Goal: Task Accomplishment & Management: Manage account settings

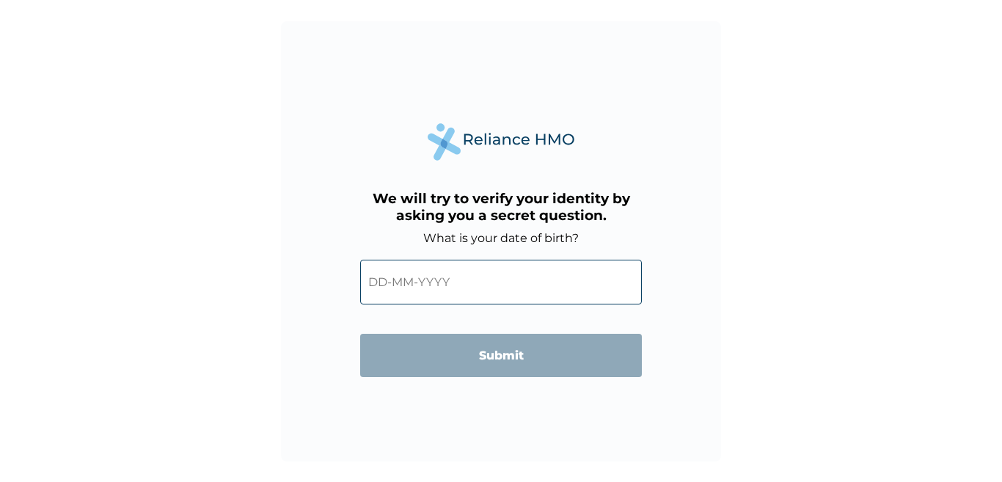
click at [437, 281] on input "text" at bounding box center [501, 282] width 282 height 45
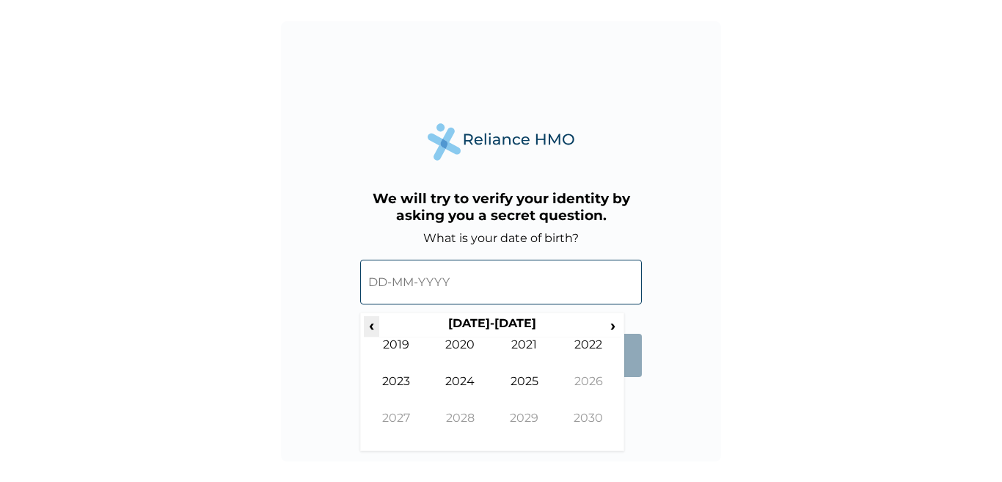
click at [370, 331] on span "‹" at bounding box center [371, 325] width 15 height 18
click at [375, 319] on span "‹" at bounding box center [371, 325] width 15 height 18
click at [370, 320] on span "‹" at bounding box center [371, 325] width 15 height 18
click at [373, 326] on span "‹" at bounding box center [371, 325] width 15 height 18
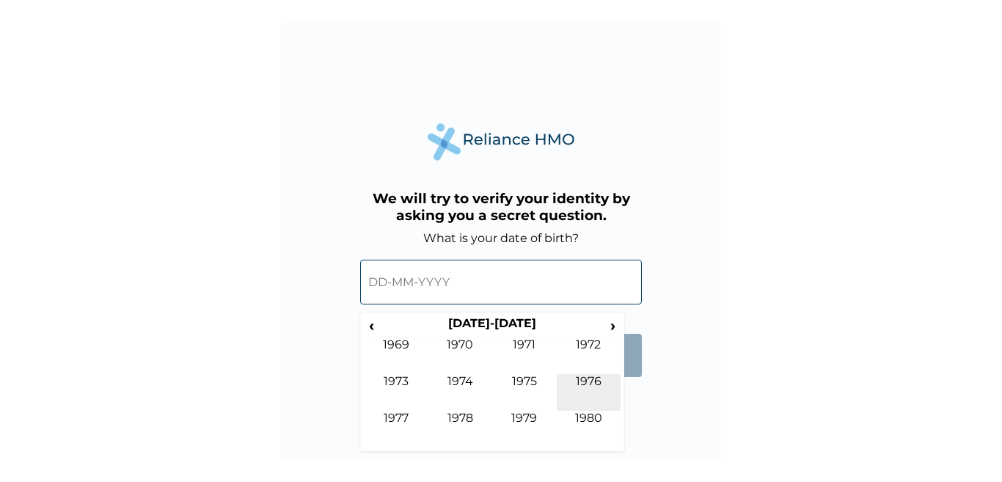
click at [598, 386] on td "1976" at bounding box center [589, 392] width 65 height 37
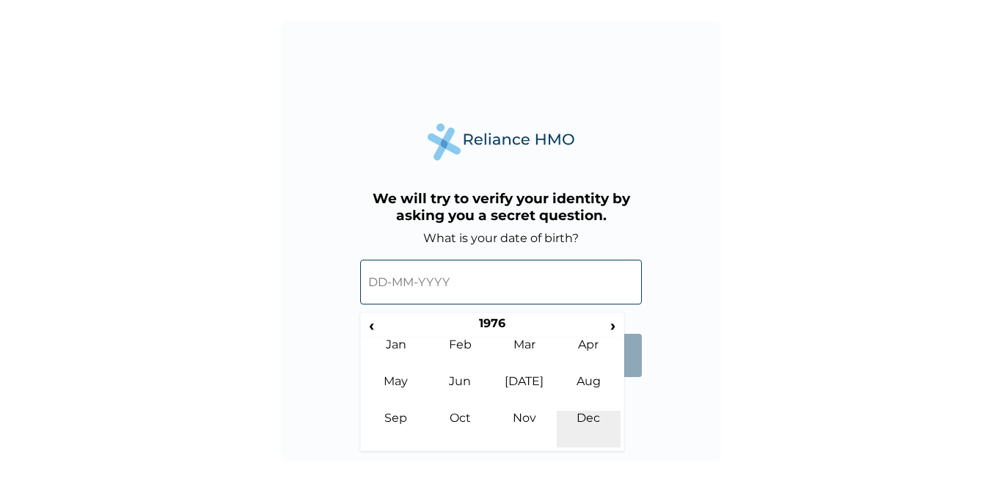
click at [585, 415] on td "Dec" at bounding box center [589, 429] width 65 height 37
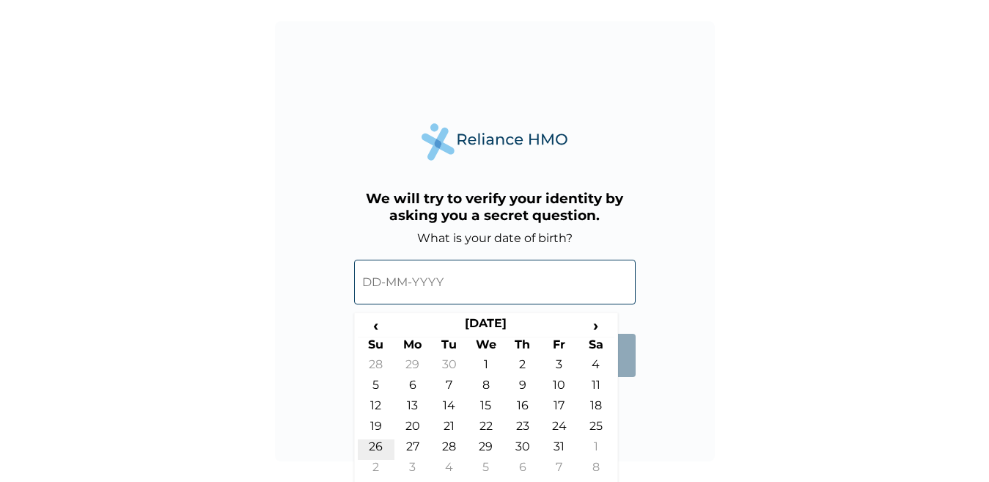
click at [374, 447] on td "26" at bounding box center [376, 449] width 37 height 21
type input "[DATE]"
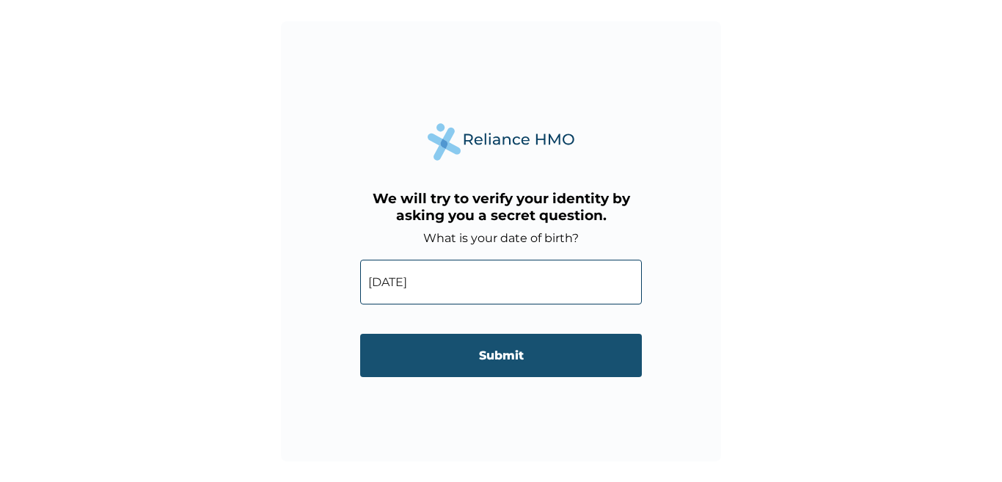
click at [498, 351] on input "Submit" at bounding box center [501, 355] width 282 height 43
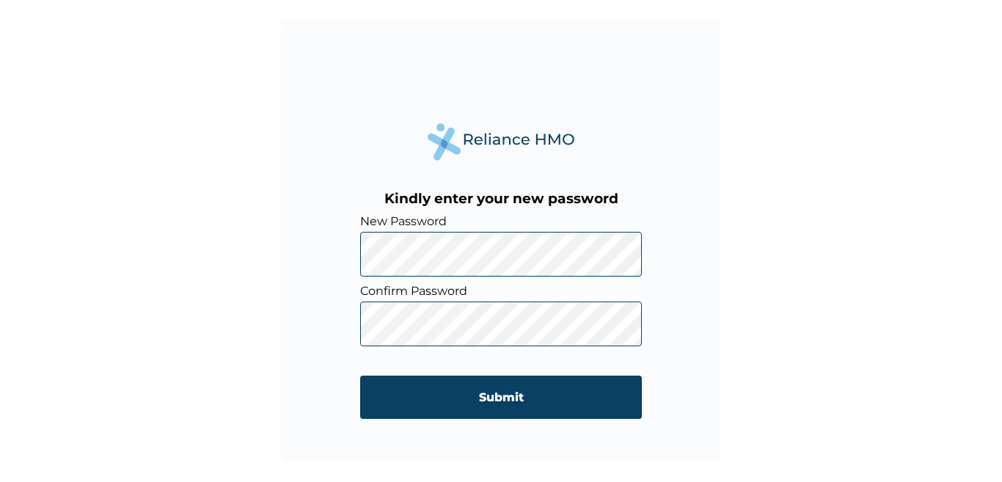
click at [244, 249] on div "Kindly enter your new password New Password Confirm Password Submit" at bounding box center [501, 241] width 1002 height 482
click at [172, 281] on div "Kindly enter your new password New Password Confirm Password Submit" at bounding box center [501, 241] width 1002 height 482
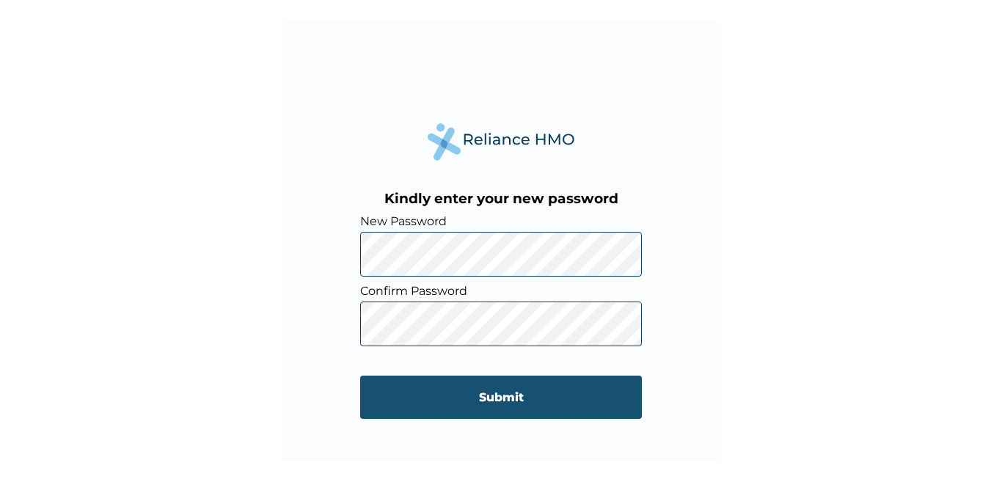
click at [515, 398] on input "Submit" at bounding box center [501, 396] width 282 height 43
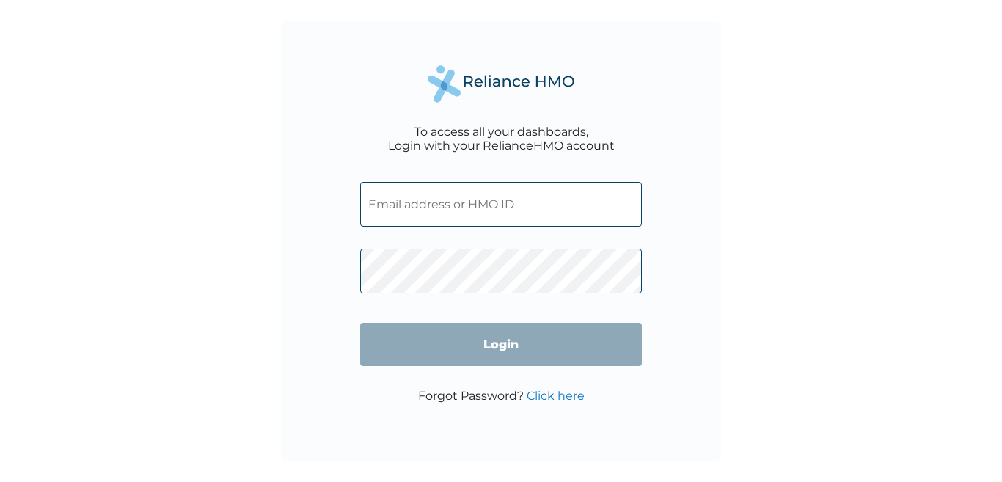
click at [573, 199] on input "text" at bounding box center [501, 204] width 282 height 45
